Goal: Use online tool/utility: Use online tool/utility

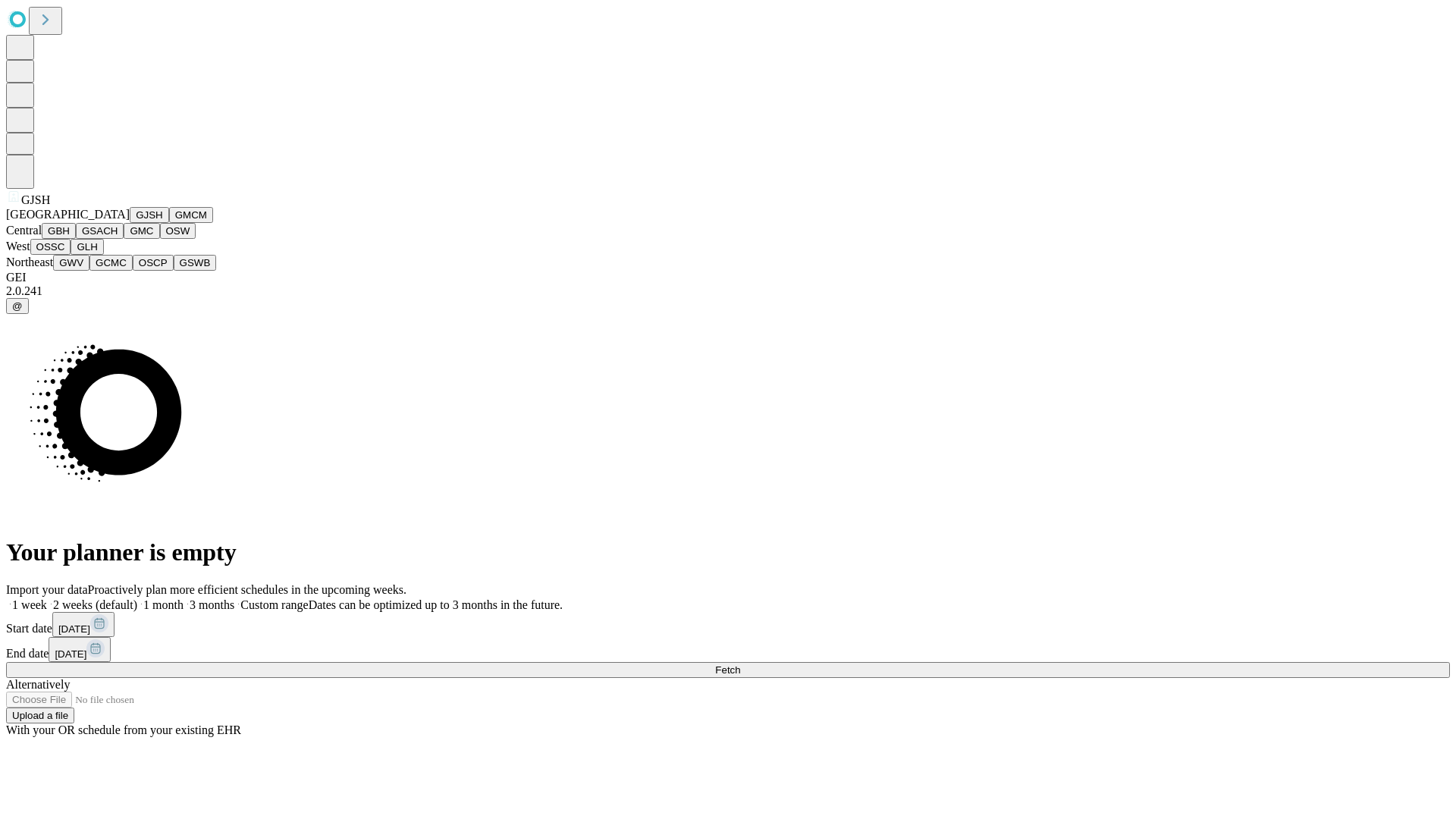
click at [129, 223] on button "GJSH" at bounding box center [149, 215] width 39 height 16
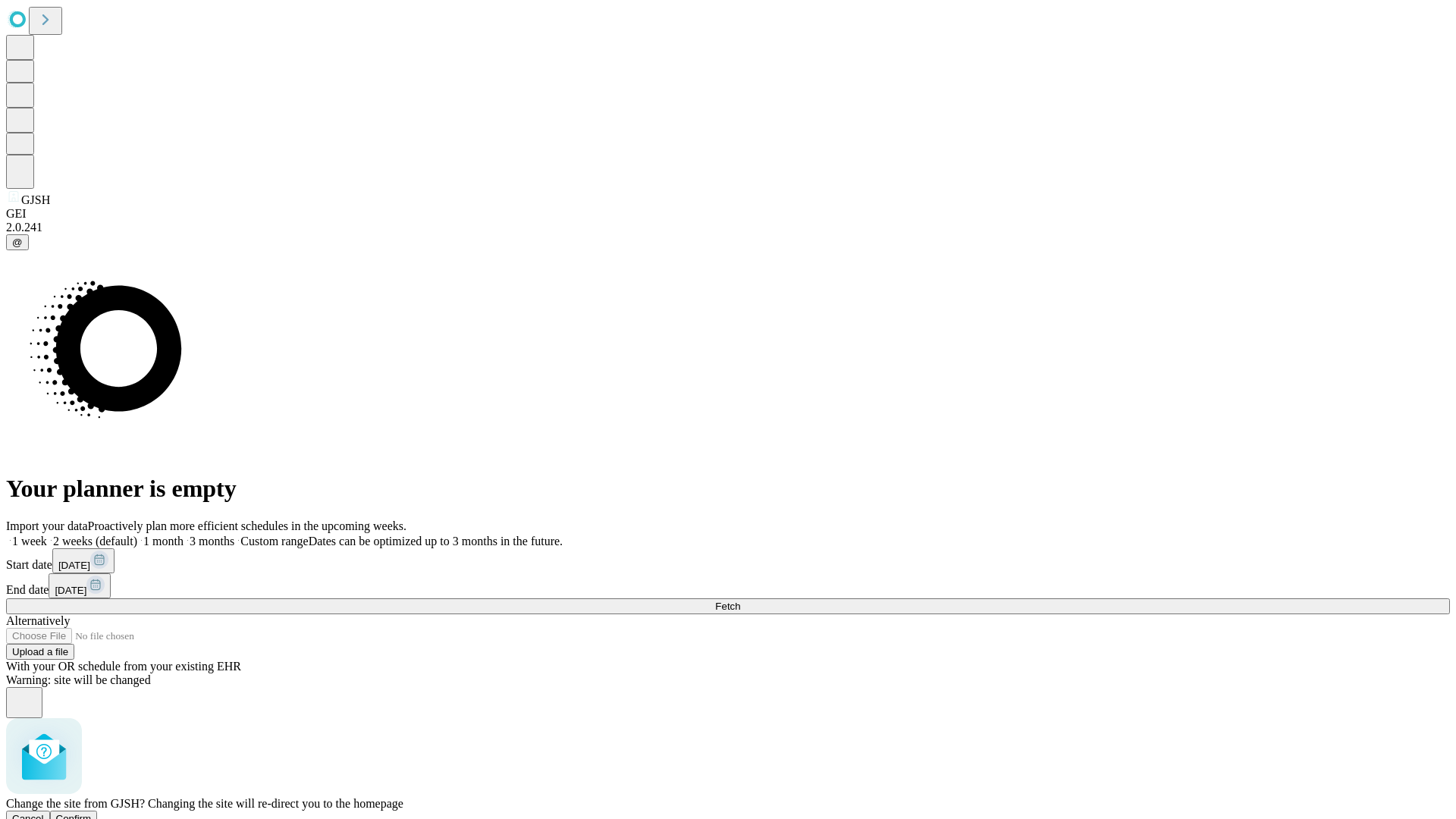
click at [92, 813] on span "Confirm" at bounding box center [74, 819] width 35 height 12
click at [47, 535] on label "1 week" at bounding box center [26, 541] width 41 height 13
click at [740, 601] on span "Fetch" at bounding box center [728, 606] width 25 height 12
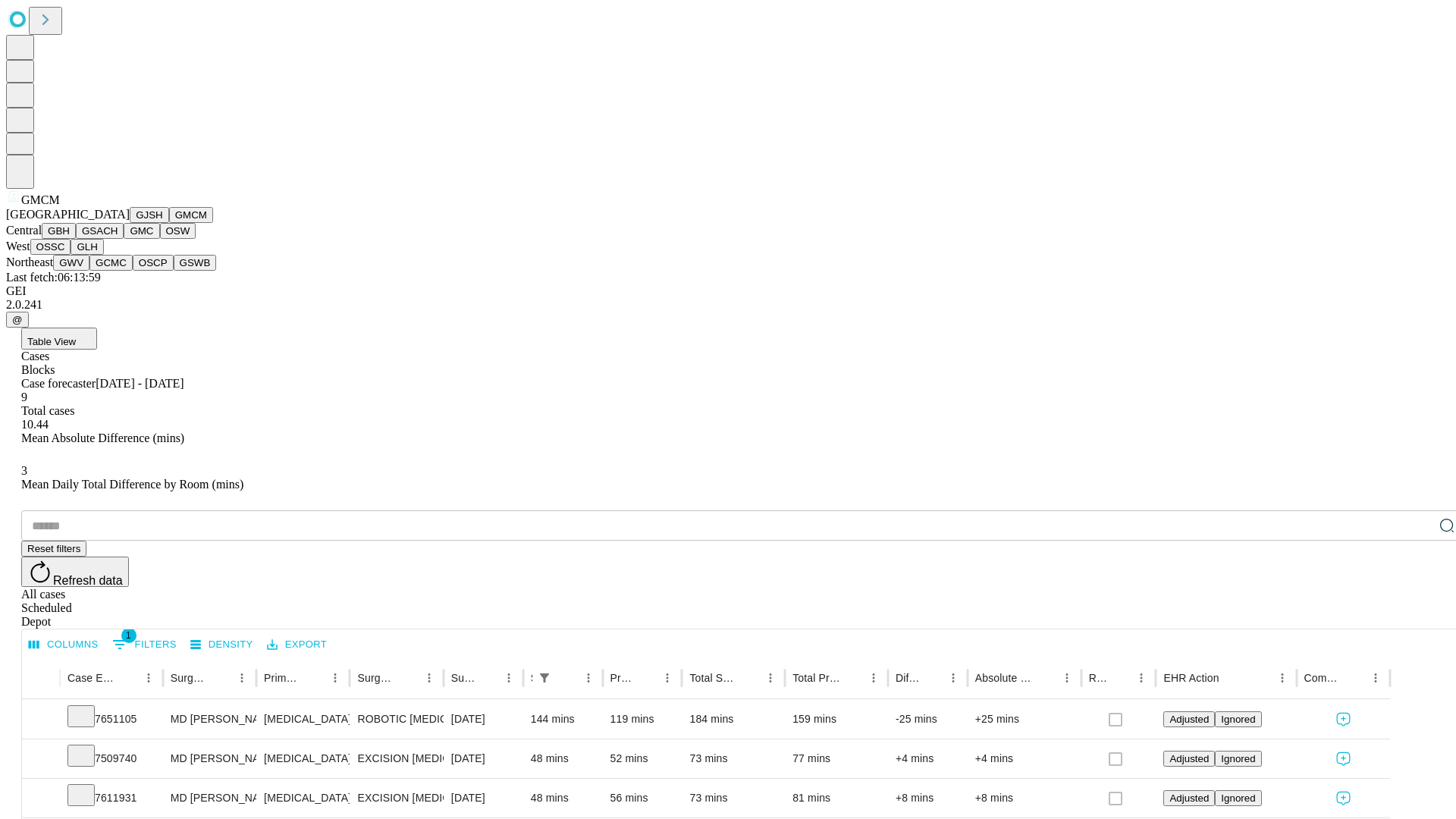
click at [76, 239] on button "GBH" at bounding box center [59, 230] width 34 height 16
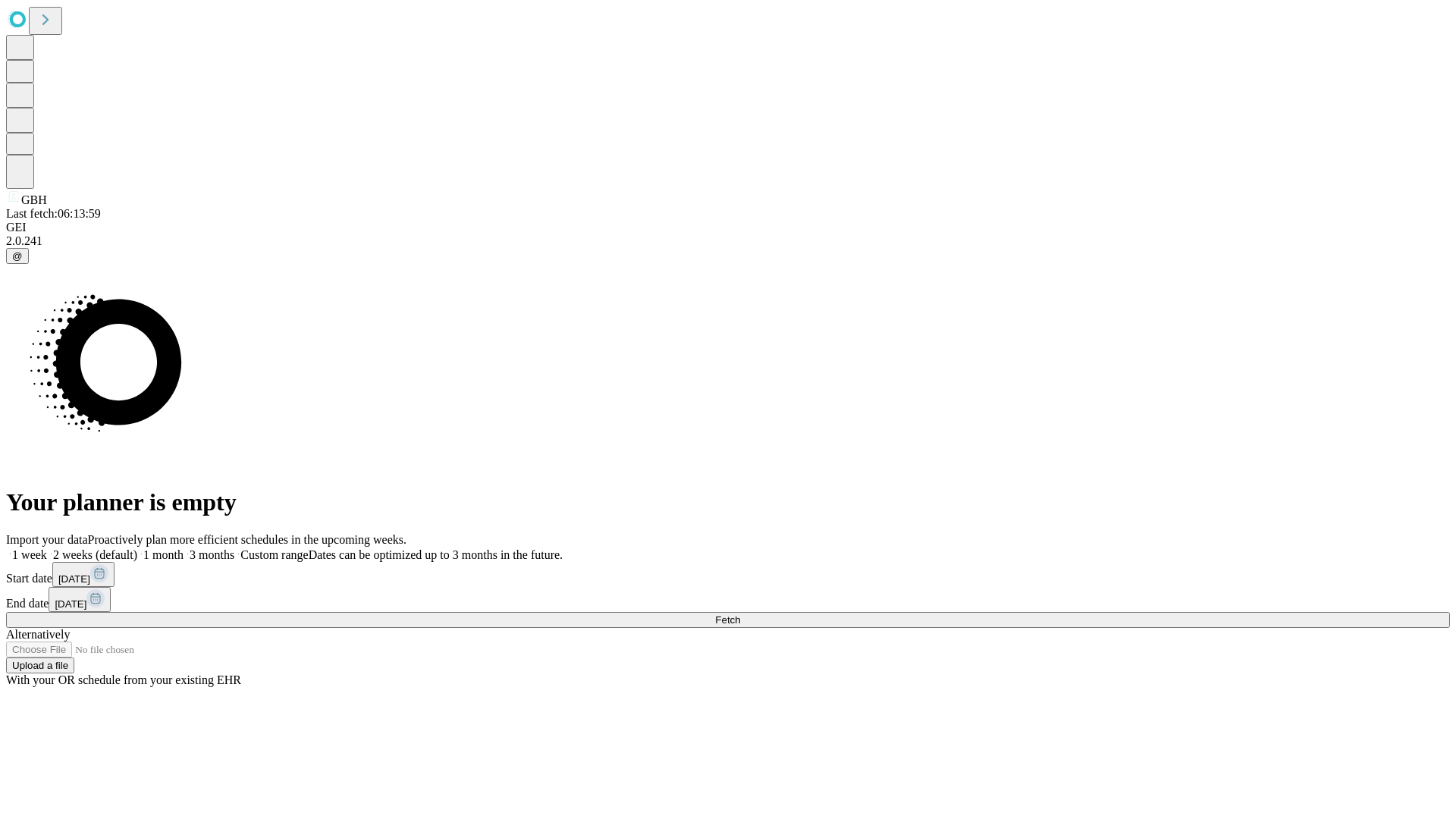
click at [47, 549] on label "1 week" at bounding box center [26, 554] width 41 height 13
click at [740, 614] on span "Fetch" at bounding box center [728, 620] width 25 height 12
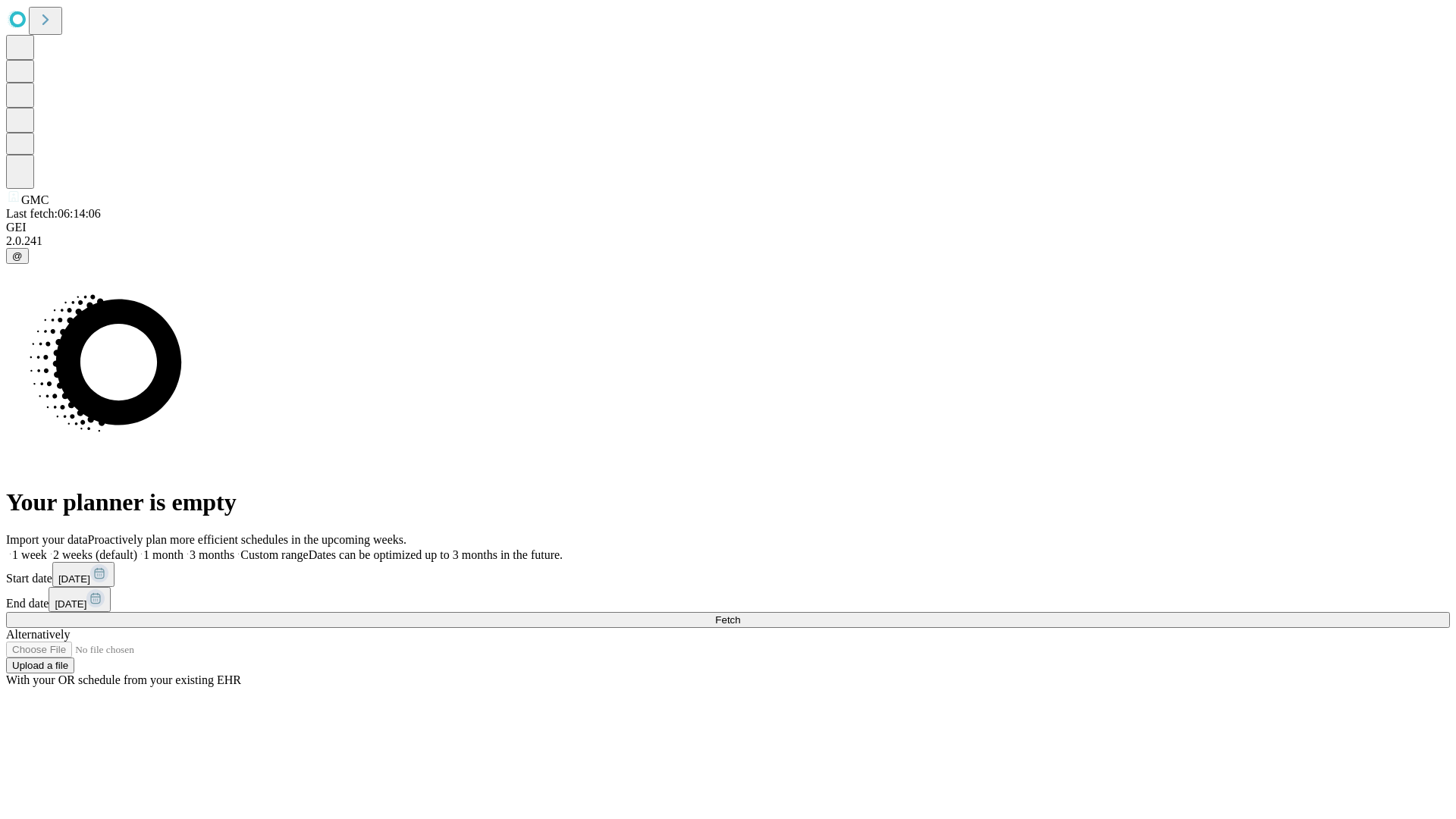
click at [47, 549] on label "1 week" at bounding box center [26, 554] width 41 height 13
click at [740, 614] on span "Fetch" at bounding box center [728, 620] width 25 height 12
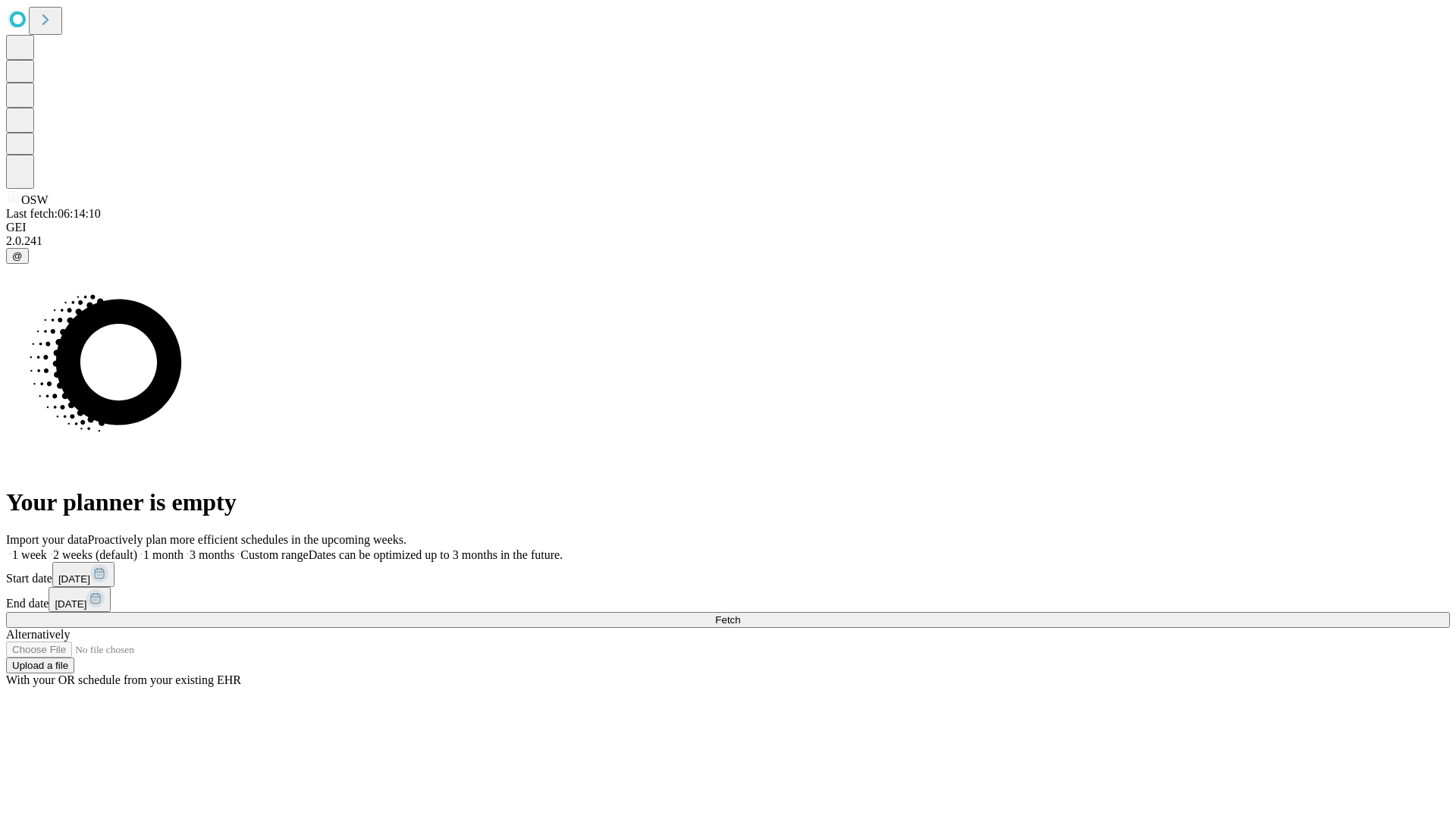
click at [47, 549] on label "1 week" at bounding box center [26, 554] width 41 height 13
click at [740, 614] on span "Fetch" at bounding box center [728, 620] width 25 height 12
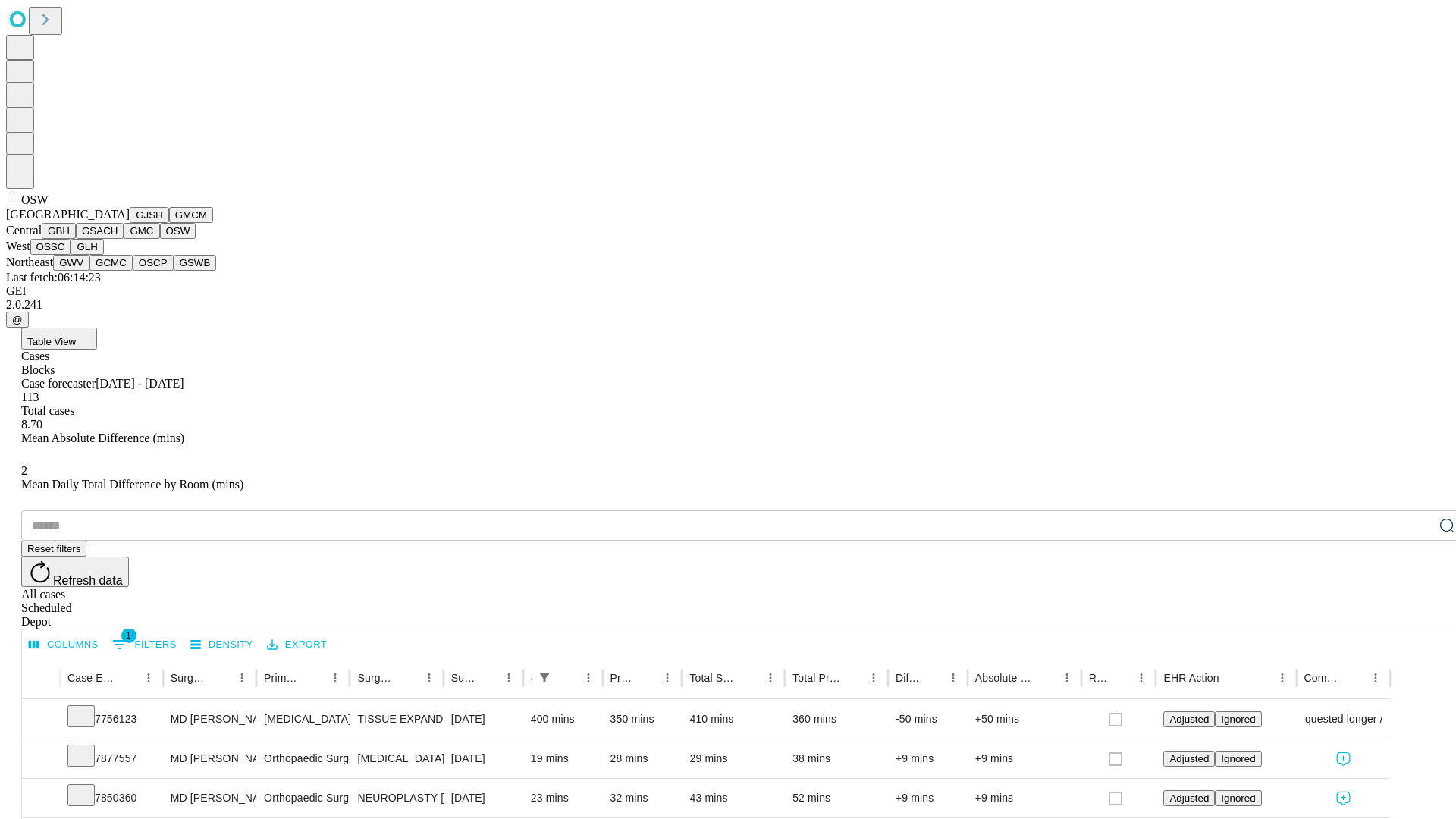
click at [71, 255] on button "OSSC" at bounding box center [50, 246] width 41 height 16
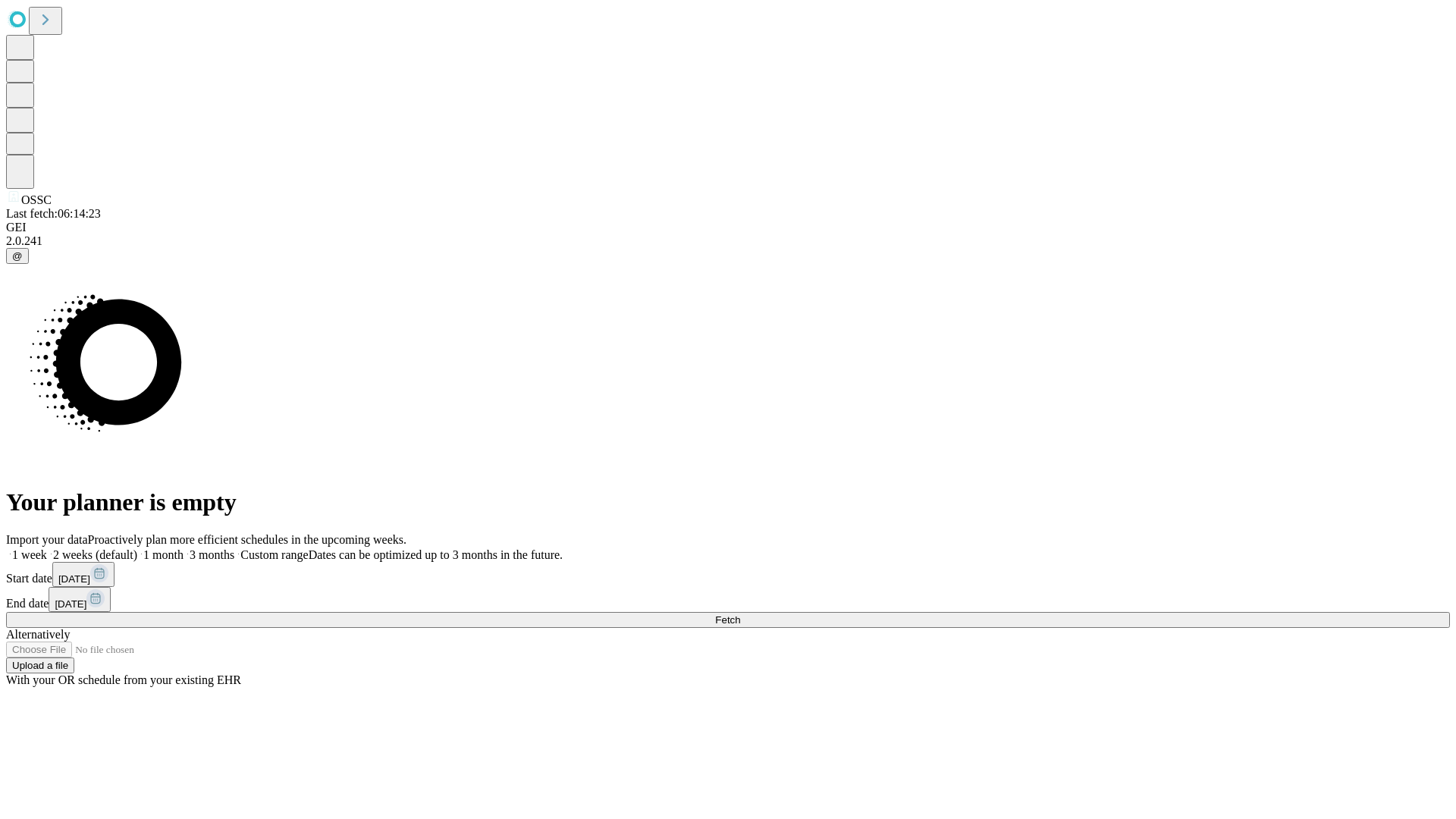
click at [47, 549] on label "1 week" at bounding box center [26, 554] width 41 height 13
click at [740, 614] on span "Fetch" at bounding box center [728, 620] width 25 height 12
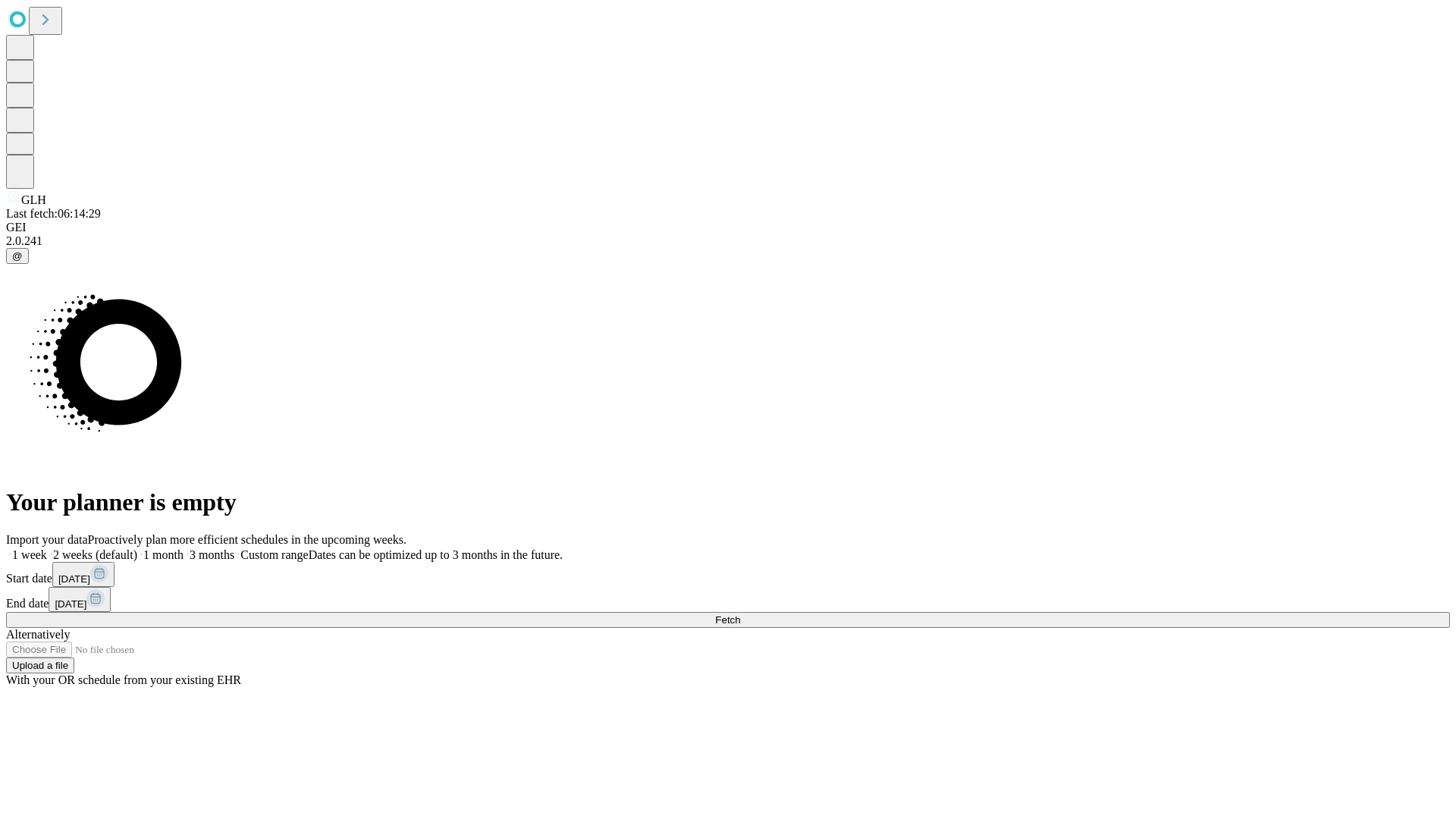
click at [47, 549] on label "1 week" at bounding box center [26, 554] width 41 height 13
click at [740, 614] on span "Fetch" at bounding box center [728, 620] width 25 height 12
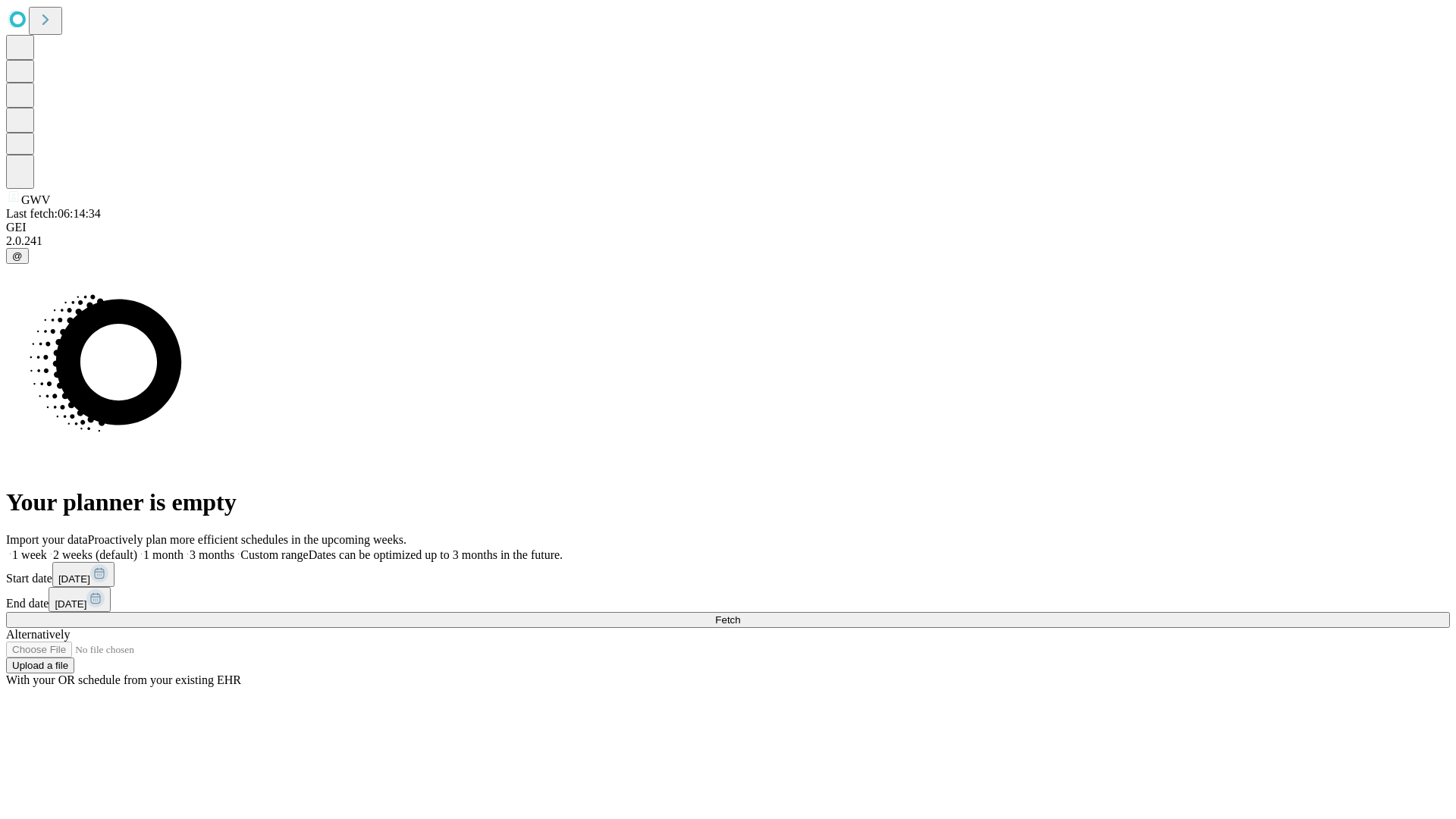
click at [47, 549] on label "1 week" at bounding box center [26, 554] width 41 height 13
click at [740, 614] on span "Fetch" at bounding box center [728, 620] width 25 height 12
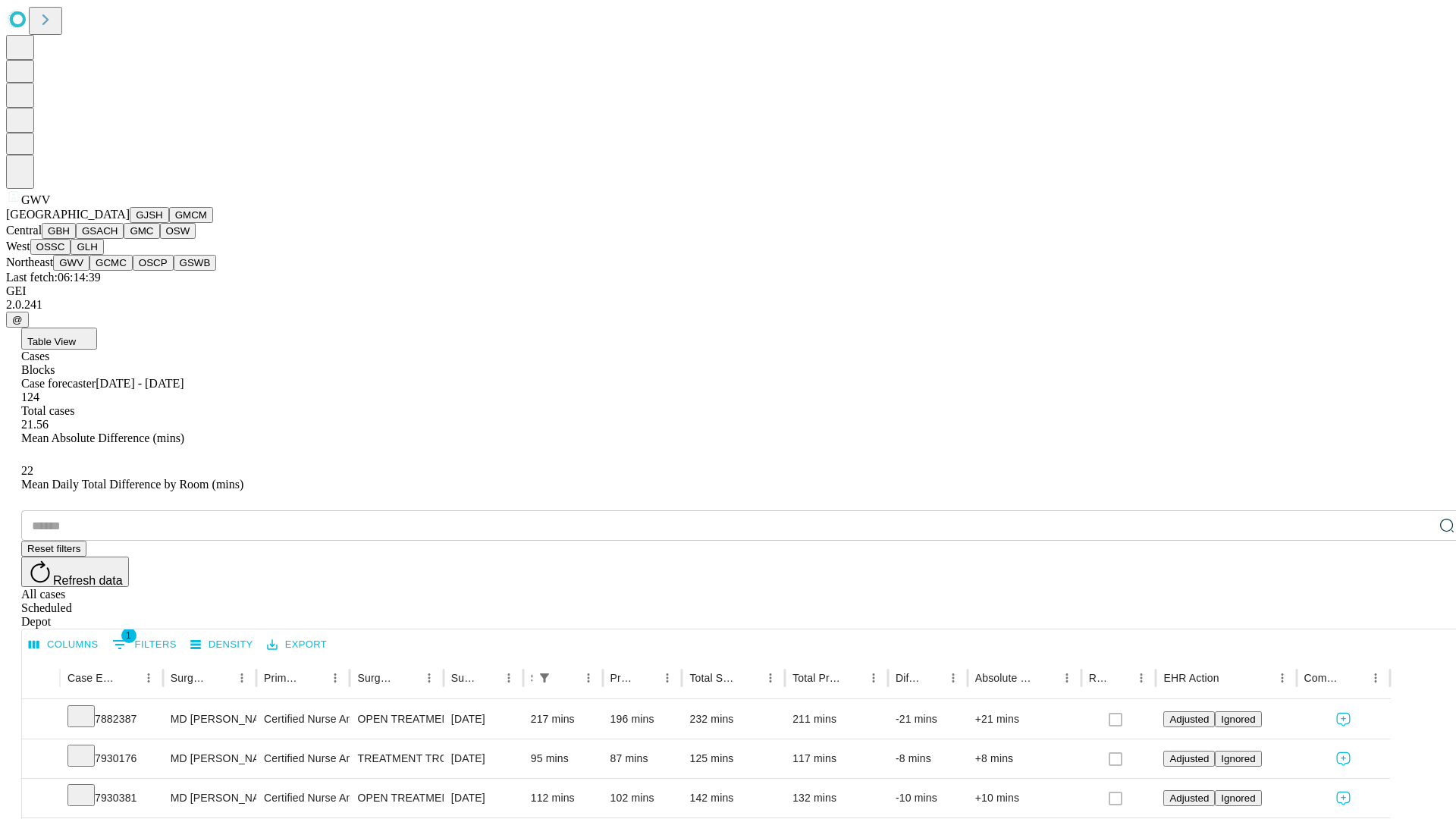
click at [118, 270] on button "GCMC" at bounding box center [111, 262] width 43 height 16
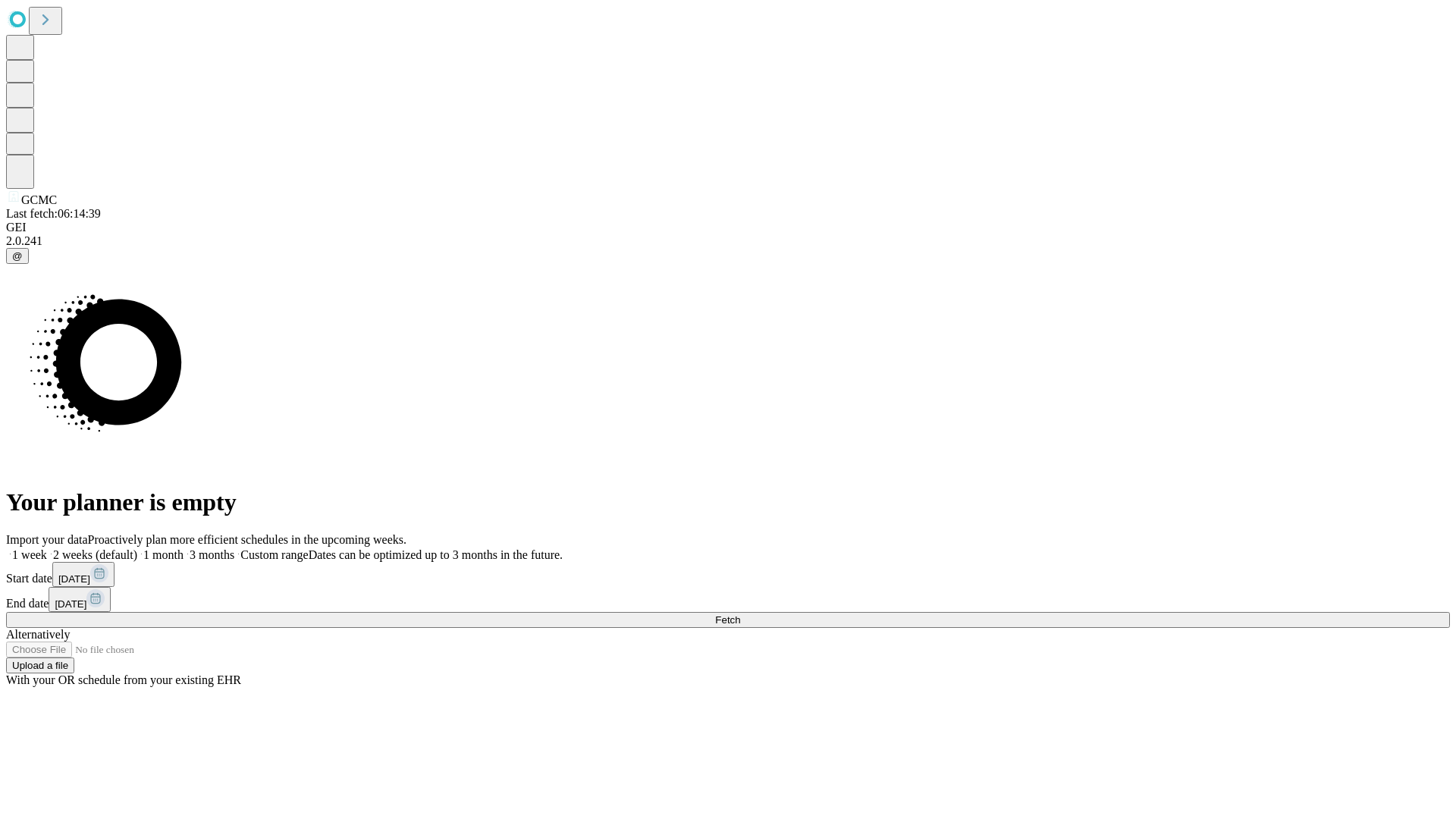
click at [47, 549] on label "1 week" at bounding box center [26, 554] width 41 height 13
click at [740, 614] on span "Fetch" at bounding box center [728, 620] width 25 height 12
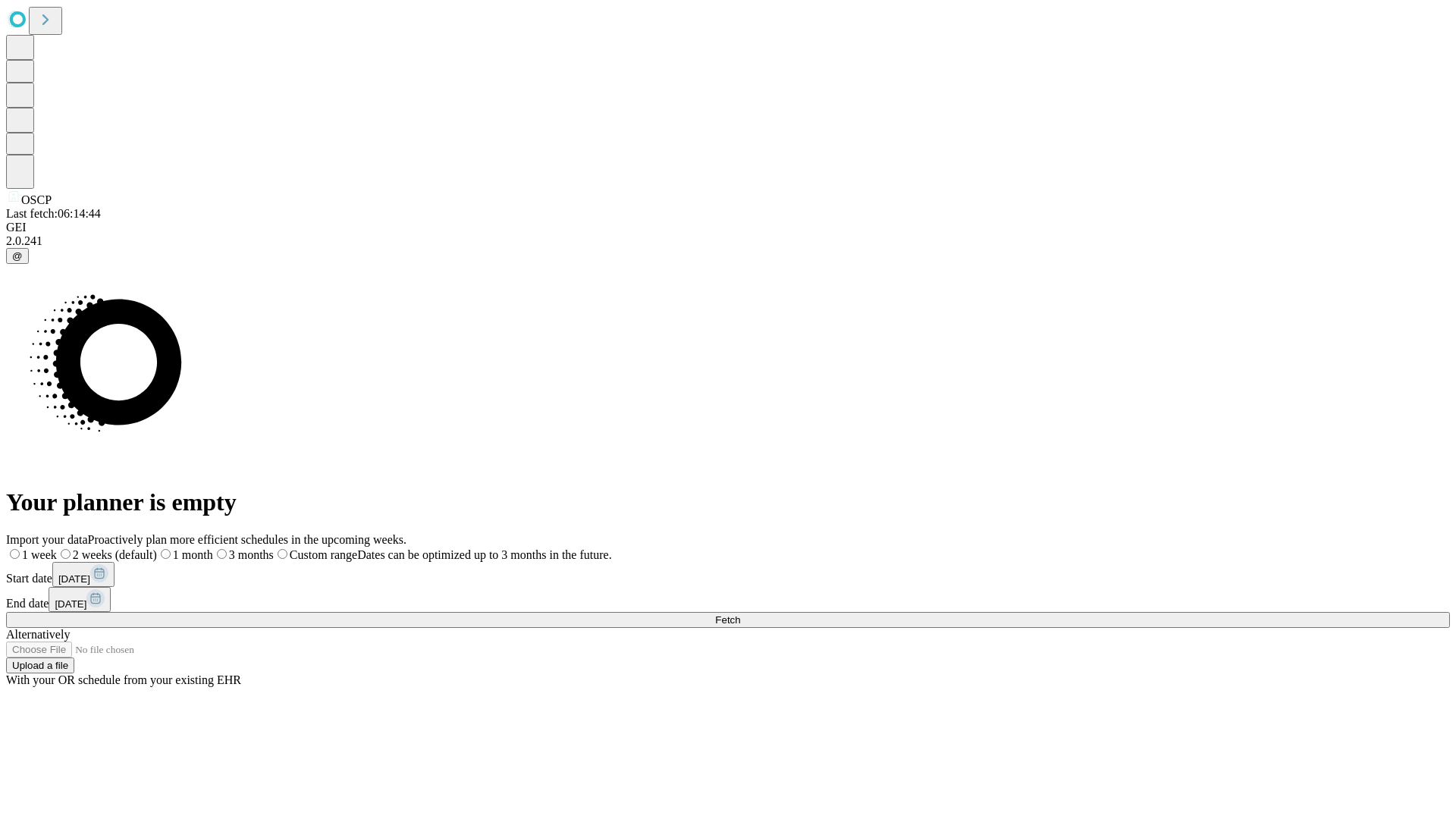
click at [57, 549] on label "1 week" at bounding box center [31, 554] width 51 height 13
click at [740, 614] on span "Fetch" at bounding box center [728, 620] width 25 height 12
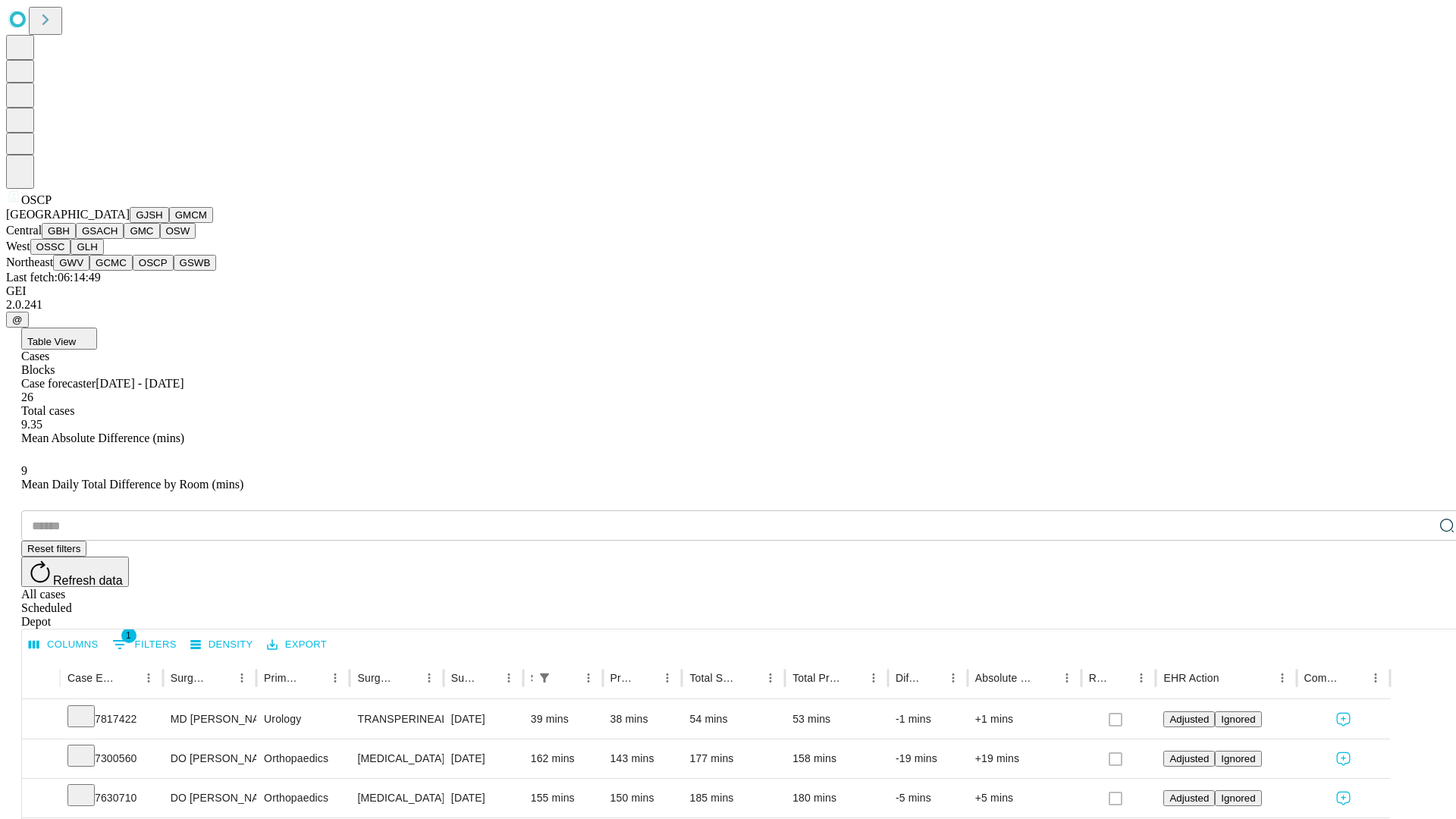
click at [174, 270] on button "GSWB" at bounding box center [195, 262] width 43 height 16
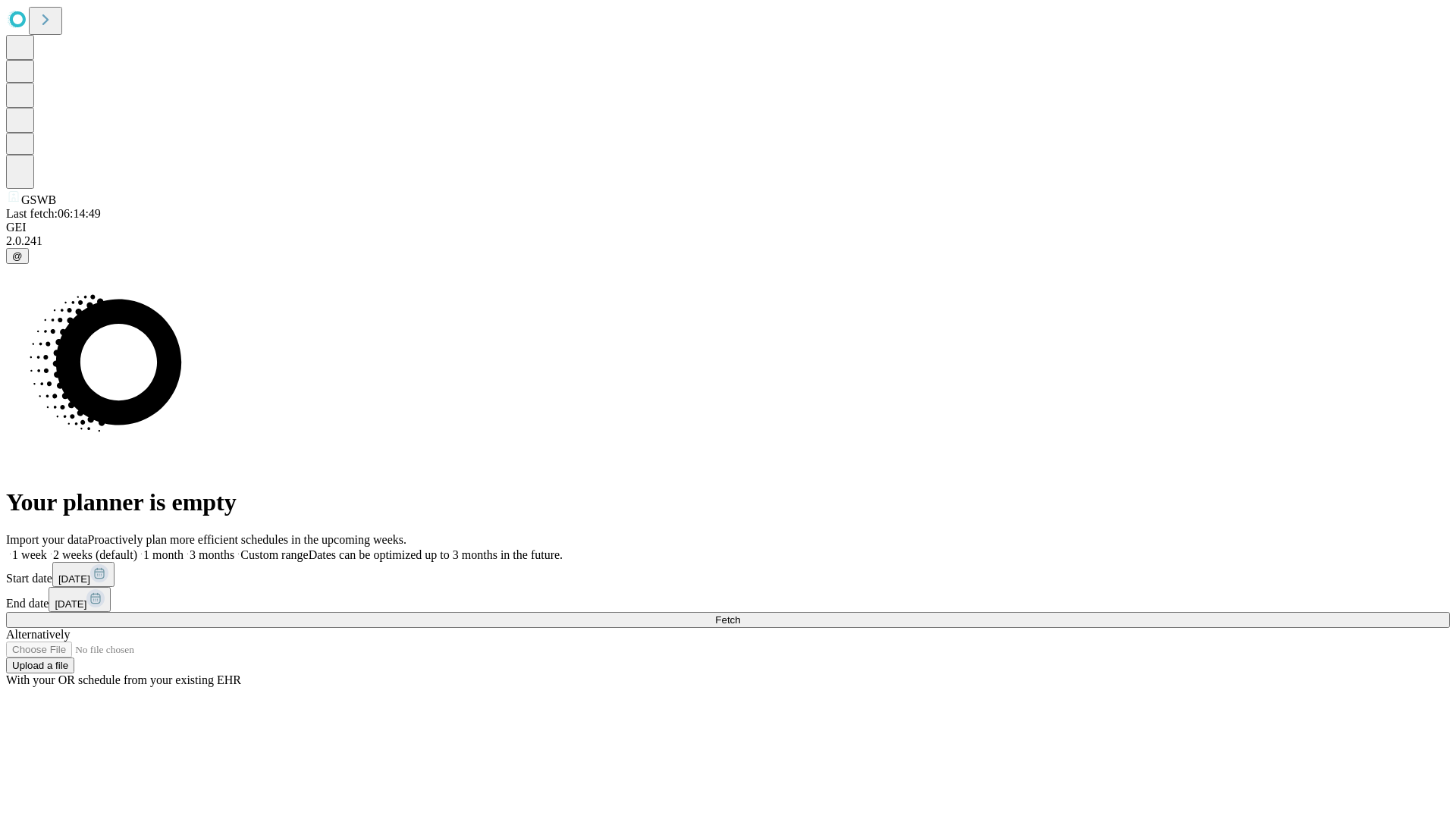
click at [47, 549] on label "1 week" at bounding box center [26, 554] width 41 height 13
click at [740, 614] on span "Fetch" at bounding box center [728, 620] width 25 height 12
